Goal: Information Seeking & Learning: Learn about a topic

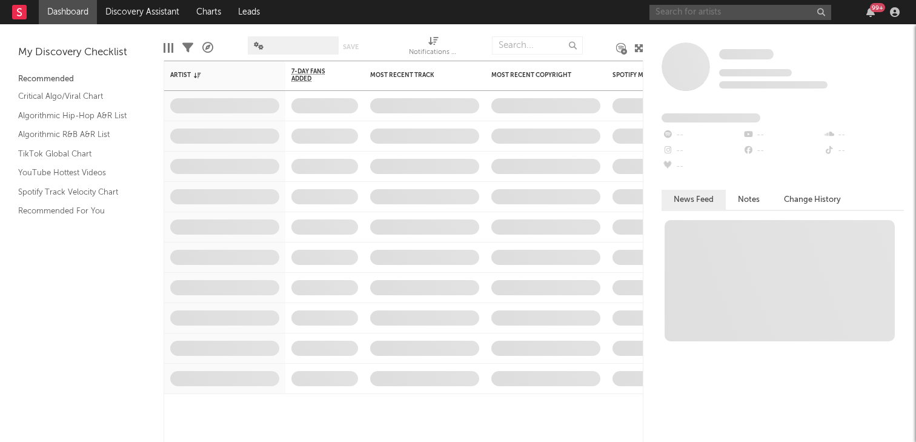
click at [691, 12] on input "text" at bounding box center [741, 12] width 182 height 15
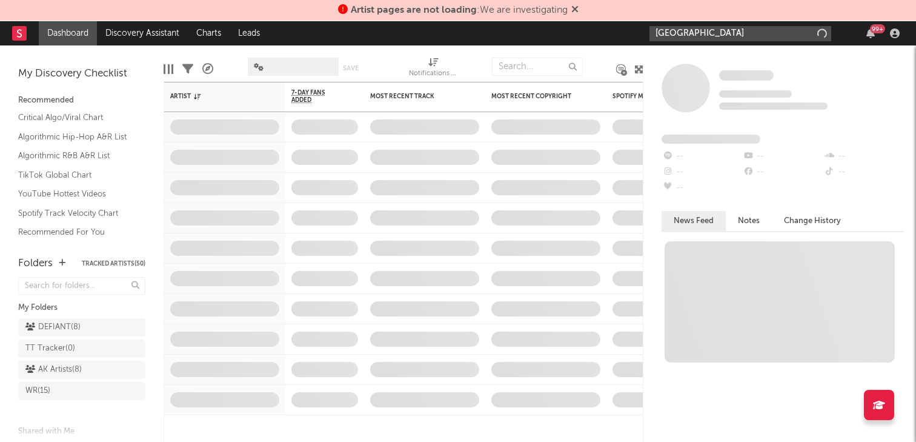
type input "[GEOGRAPHIC_DATA]"
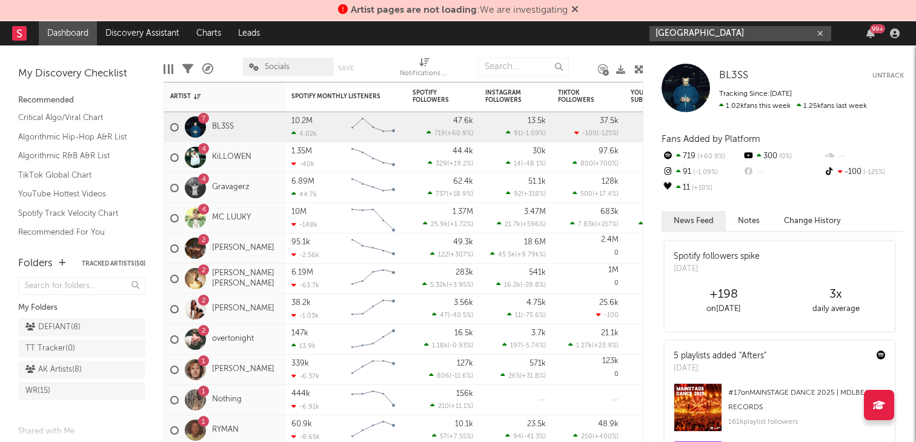
click at [723, 31] on input "[GEOGRAPHIC_DATA]" at bounding box center [741, 33] width 182 height 15
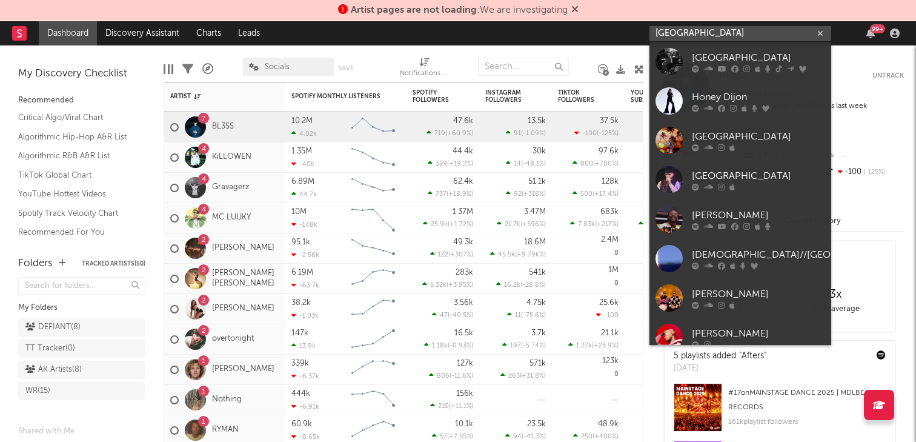
click at [723, 35] on input "[GEOGRAPHIC_DATA]" at bounding box center [741, 33] width 182 height 15
click at [723, 36] on input "[GEOGRAPHIC_DATA]" at bounding box center [741, 33] width 182 height 15
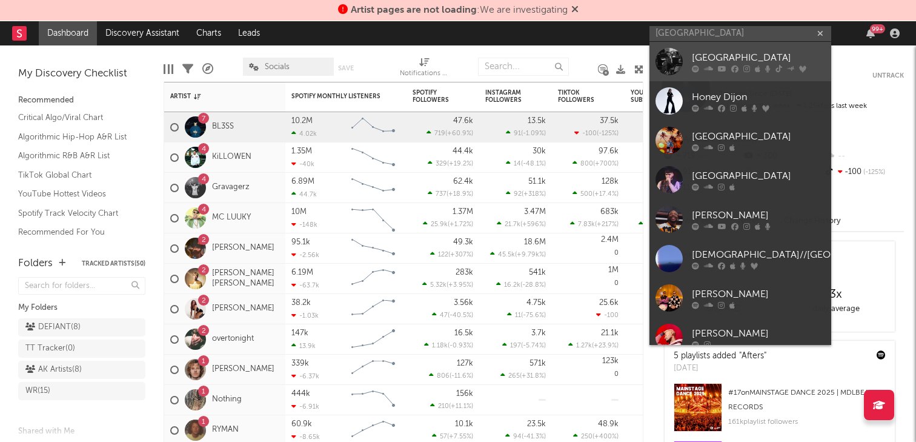
click at [728, 52] on div "[GEOGRAPHIC_DATA]" at bounding box center [758, 57] width 133 height 15
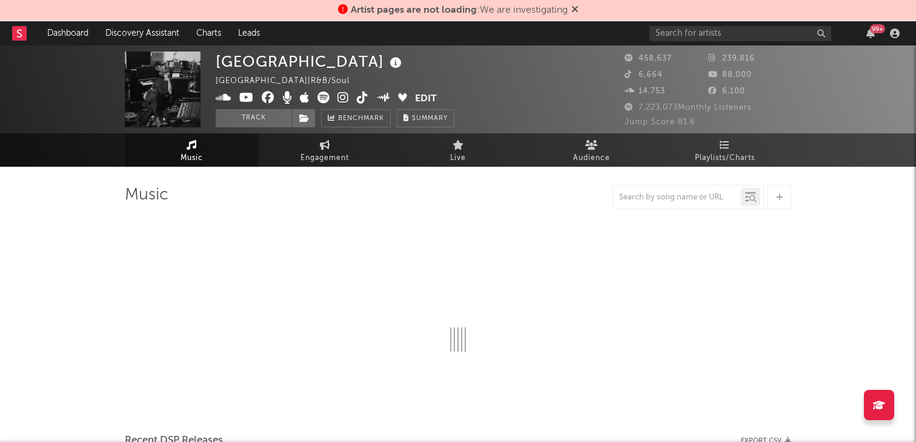
select select "6m"
